Goal: Contribute content: Contribute content

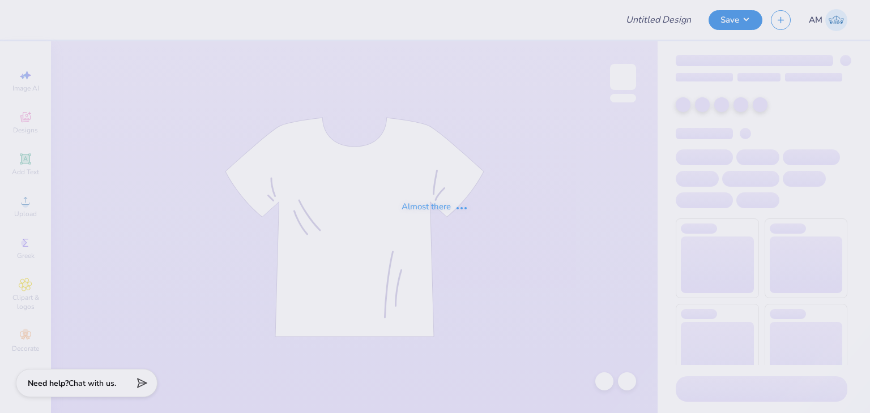
type input "[PERSON_NAME] Retail sweat"
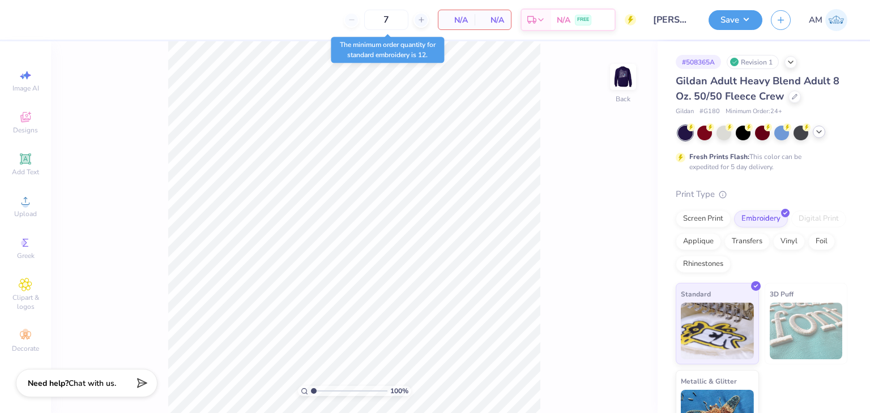
click at [816, 132] on icon at bounding box center [818, 131] width 9 height 9
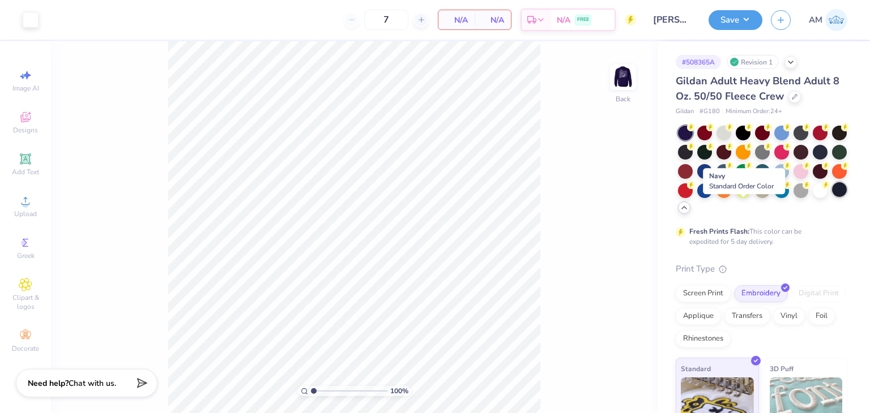
click at [832, 197] on div at bounding box center [839, 189] width 15 height 15
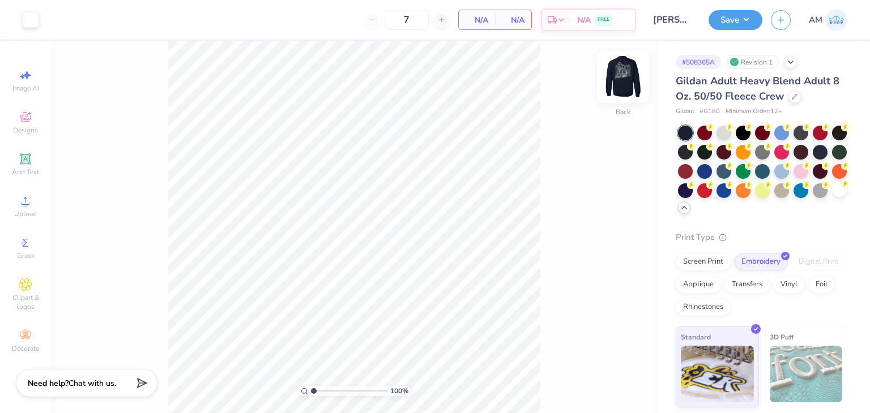
click at [619, 79] on img at bounding box center [622, 76] width 45 height 45
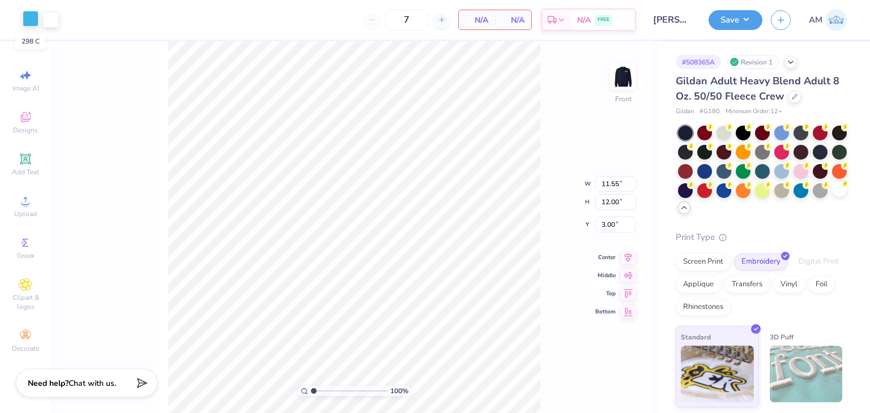
click at [31, 23] on div at bounding box center [31, 19] width 16 height 16
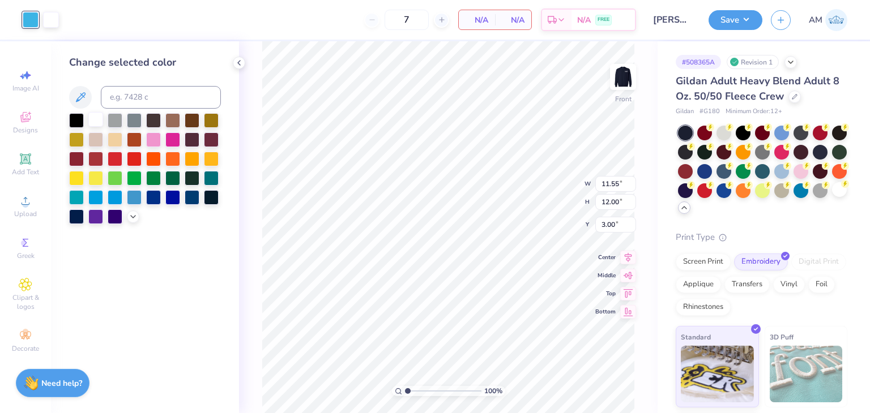
click at [89, 118] on div at bounding box center [95, 119] width 15 height 15
click at [605, 384] on icon at bounding box center [604, 381] width 11 height 11
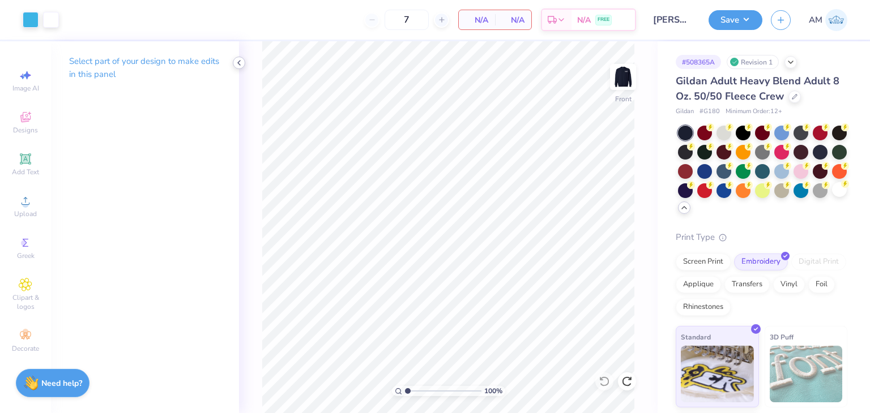
click at [238, 61] on icon at bounding box center [238, 62] width 9 height 9
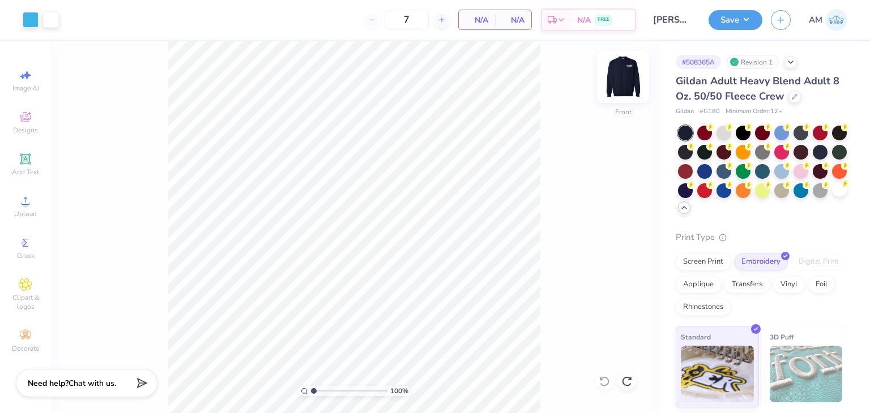
click at [614, 82] on img at bounding box center [622, 76] width 45 height 45
click at [747, 20] on button "Save" at bounding box center [736, 18] width 54 height 20
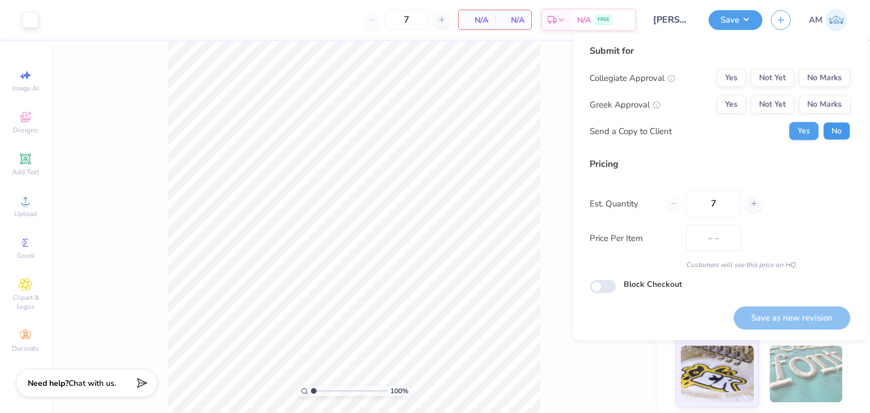
click at [826, 124] on button "No" at bounding box center [836, 131] width 27 height 18
click at [820, 108] on button "No Marks" at bounding box center [825, 105] width 52 height 18
click at [813, 76] on button "No Marks" at bounding box center [825, 78] width 52 height 18
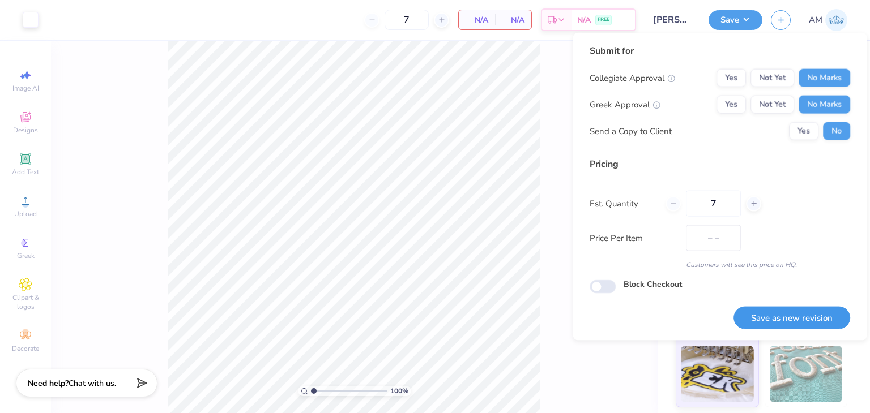
click at [815, 311] on button "Save as new revision" at bounding box center [791, 317] width 117 height 23
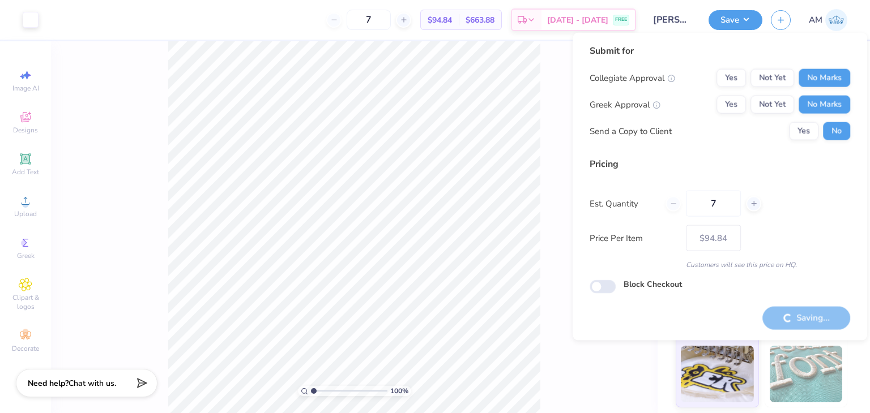
type input "$94.84"
checkbox input "true"
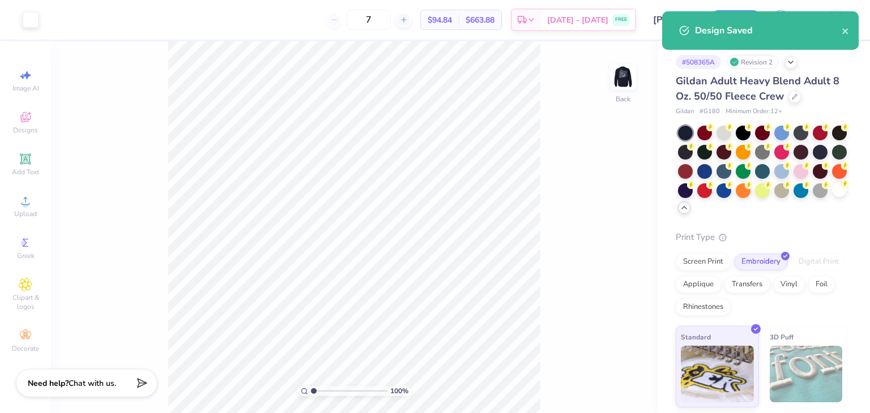
click at [837, 29] on div "Design Saved" at bounding box center [768, 31] width 147 height 14
click at [843, 31] on icon "close" at bounding box center [846, 31] width 8 height 9
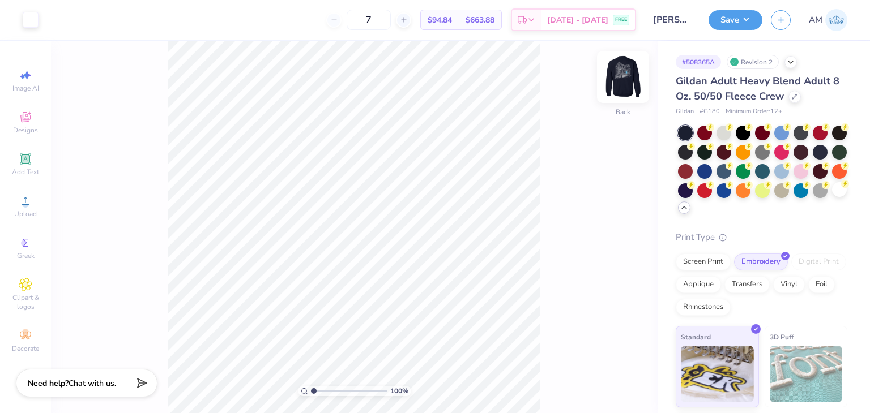
click at [628, 95] on div at bounding box center [623, 77] width 52 height 52
click at [17, 21] on div "Art colors" at bounding box center [29, 20] width 59 height 40
click at [22, 21] on div "Art colors" at bounding box center [29, 20] width 59 height 40
click at [36, 21] on div at bounding box center [31, 19] width 16 height 16
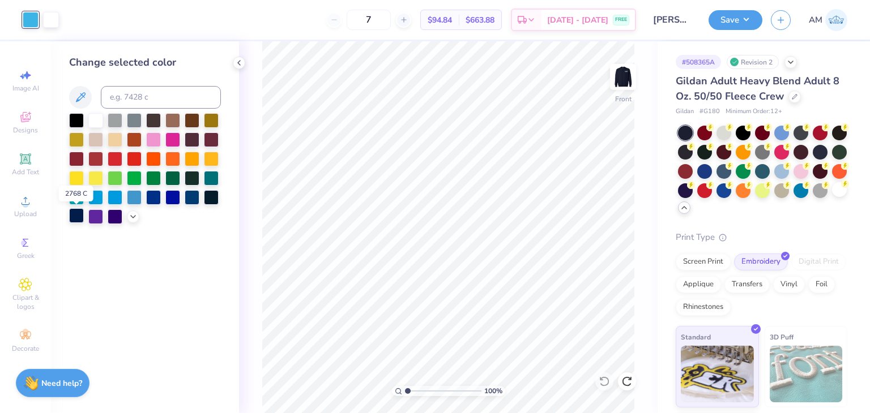
click at [75, 215] on div at bounding box center [76, 215] width 15 height 15
click at [133, 212] on icon at bounding box center [133, 215] width 9 height 9
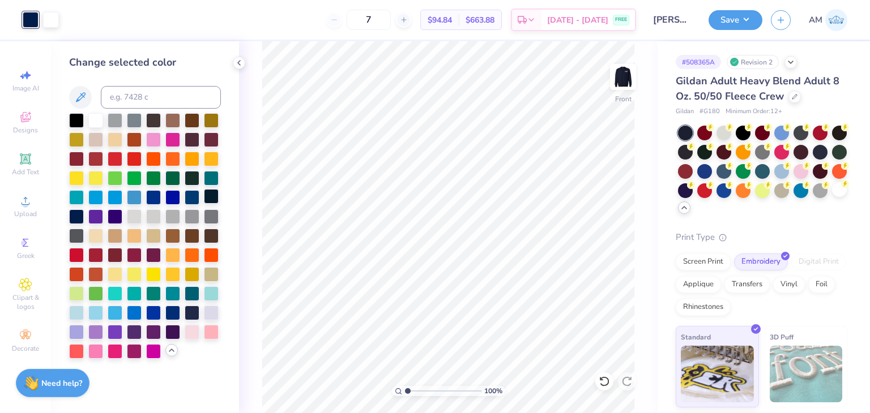
click at [214, 195] on div at bounding box center [211, 196] width 15 height 15
click at [74, 120] on div at bounding box center [76, 119] width 15 height 15
click at [193, 198] on div at bounding box center [192, 196] width 15 height 15
click at [210, 195] on div at bounding box center [211, 196] width 15 height 15
click at [78, 216] on div at bounding box center [76, 215] width 15 height 15
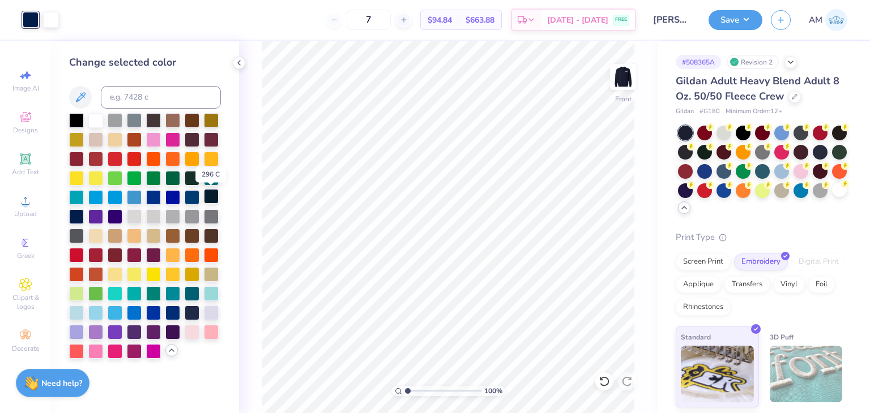
click at [216, 192] on div at bounding box center [211, 196] width 15 height 15
click at [190, 308] on div at bounding box center [192, 312] width 15 height 15
click at [174, 317] on div at bounding box center [172, 312] width 15 height 15
click at [189, 313] on div at bounding box center [192, 312] width 15 height 15
drag, startPoint x: 249, startPoint y: 62, endPoint x: 241, endPoint y: 61, distance: 7.4
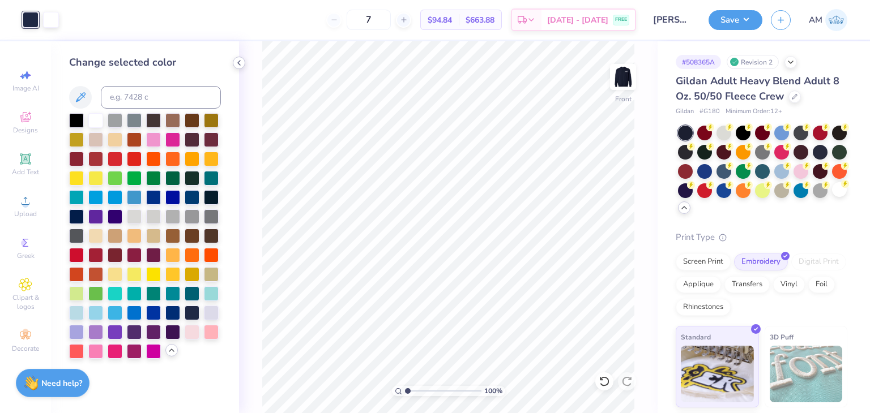
click at [248, 62] on div "100 % Front" at bounding box center [448, 227] width 419 height 372
click at [241, 61] on icon at bounding box center [238, 62] width 9 height 9
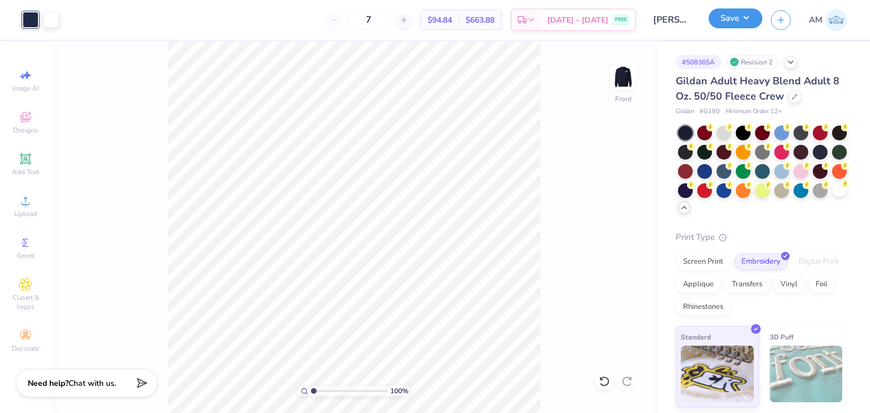
click at [725, 27] on button "Save" at bounding box center [736, 18] width 54 height 20
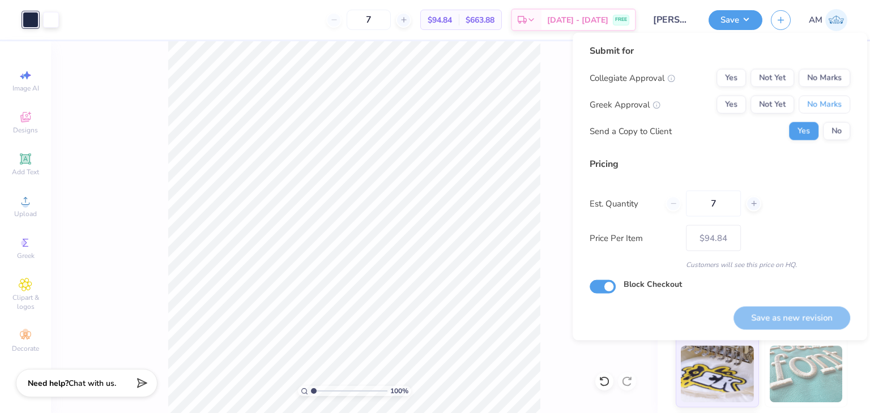
drag, startPoint x: 822, startPoint y: 103, endPoint x: 813, endPoint y: 62, distance: 41.9
click at [822, 103] on button "No Marks" at bounding box center [825, 105] width 52 height 18
click at [813, 62] on div "Submit for Collegiate Approval Yes Not Yet No Marks Greek Approval Yes Not Yet …" at bounding box center [720, 96] width 261 height 105
click at [817, 71] on button "No Marks" at bounding box center [825, 78] width 52 height 18
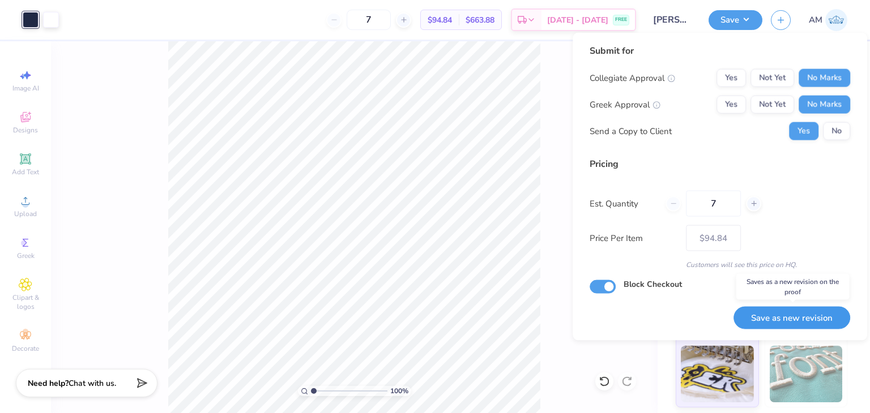
click at [785, 311] on button "Save as new revision" at bounding box center [791, 317] width 117 height 23
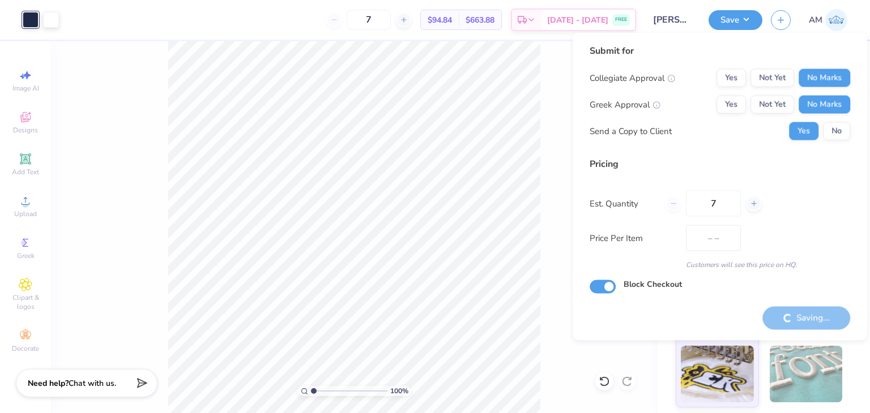
type input "$94.84"
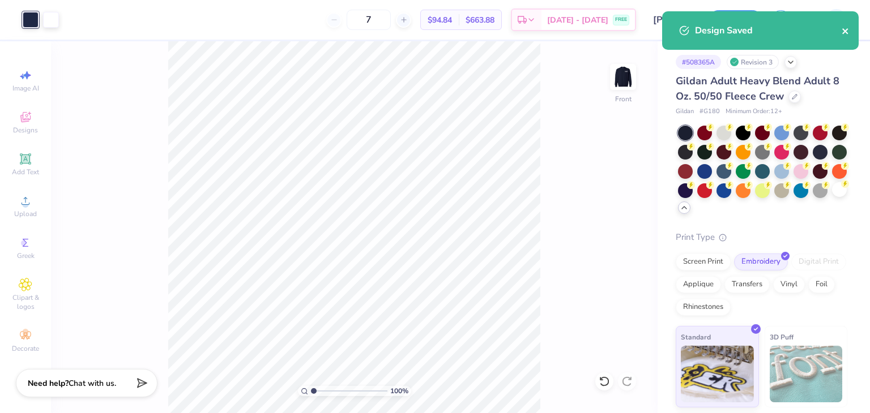
click at [847, 32] on icon "close" at bounding box center [846, 31] width 8 height 9
